Goal: Task Accomplishment & Management: Manage account settings

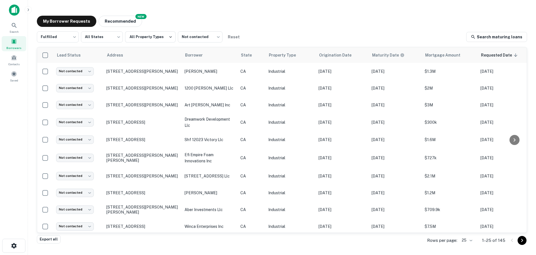
click at [269, 15] on div "My Borrower Requests NEW Recommended Fulfilled ********* ​ All States *** ​ All…" at bounding box center [282, 125] width 500 height 229
click at [268, 20] on div "My Borrower Requests NEW Recommended" at bounding box center [282, 21] width 491 height 11
